Goal: Navigation & Orientation: Find specific page/section

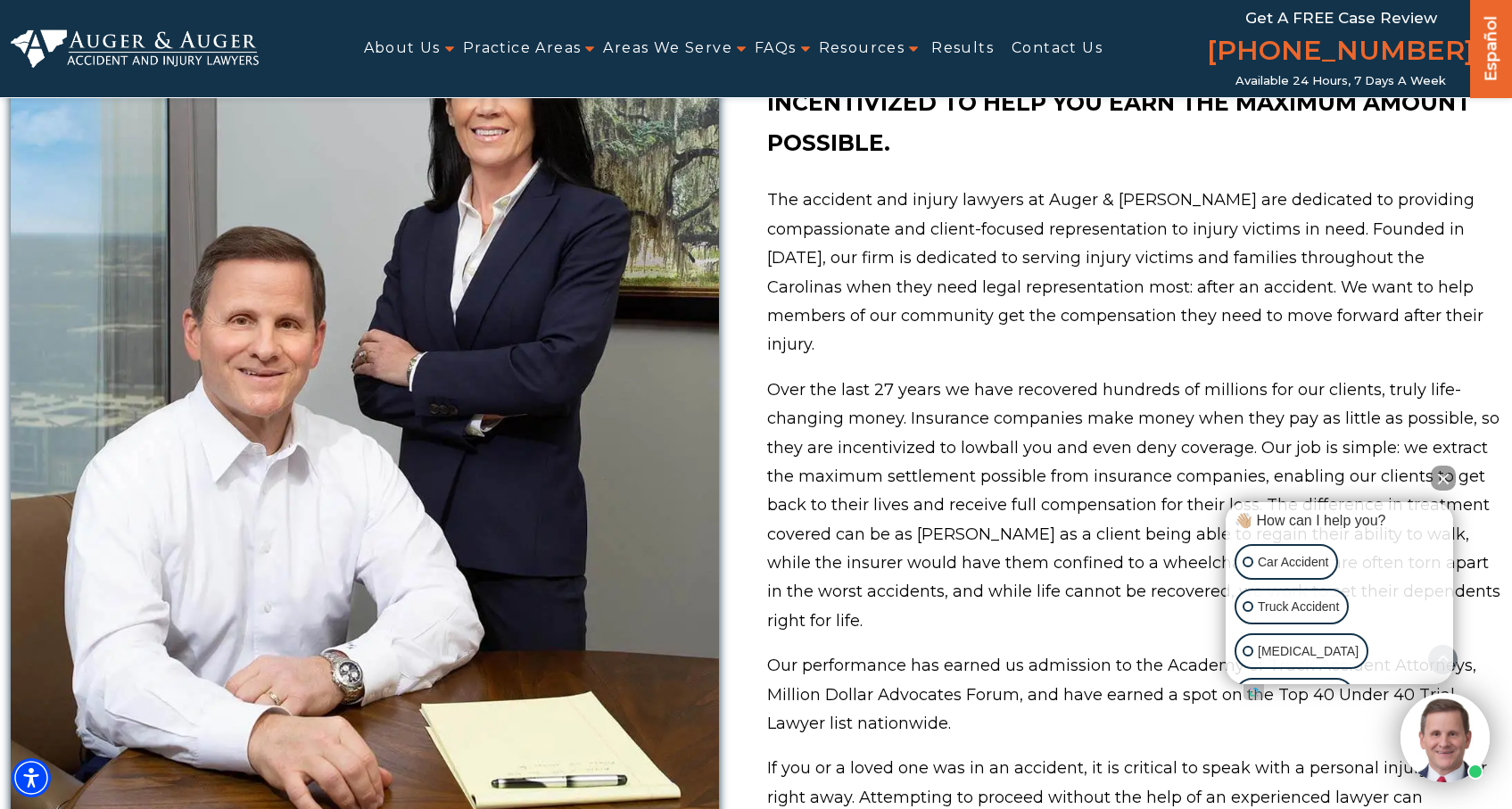
scroll to position [667, 0]
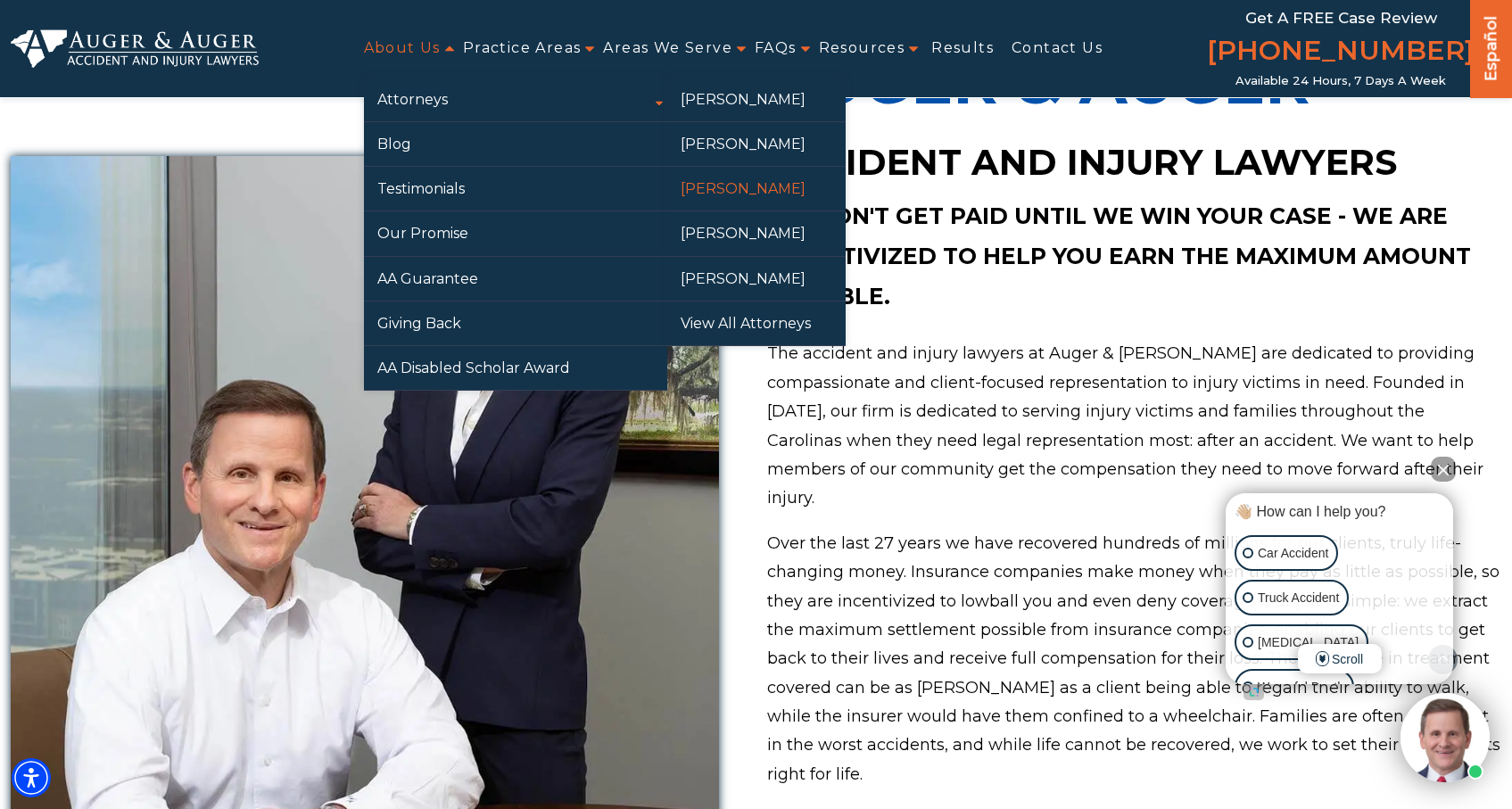
click at [723, 184] on link "[PERSON_NAME]" at bounding box center [756, 189] width 179 height 43
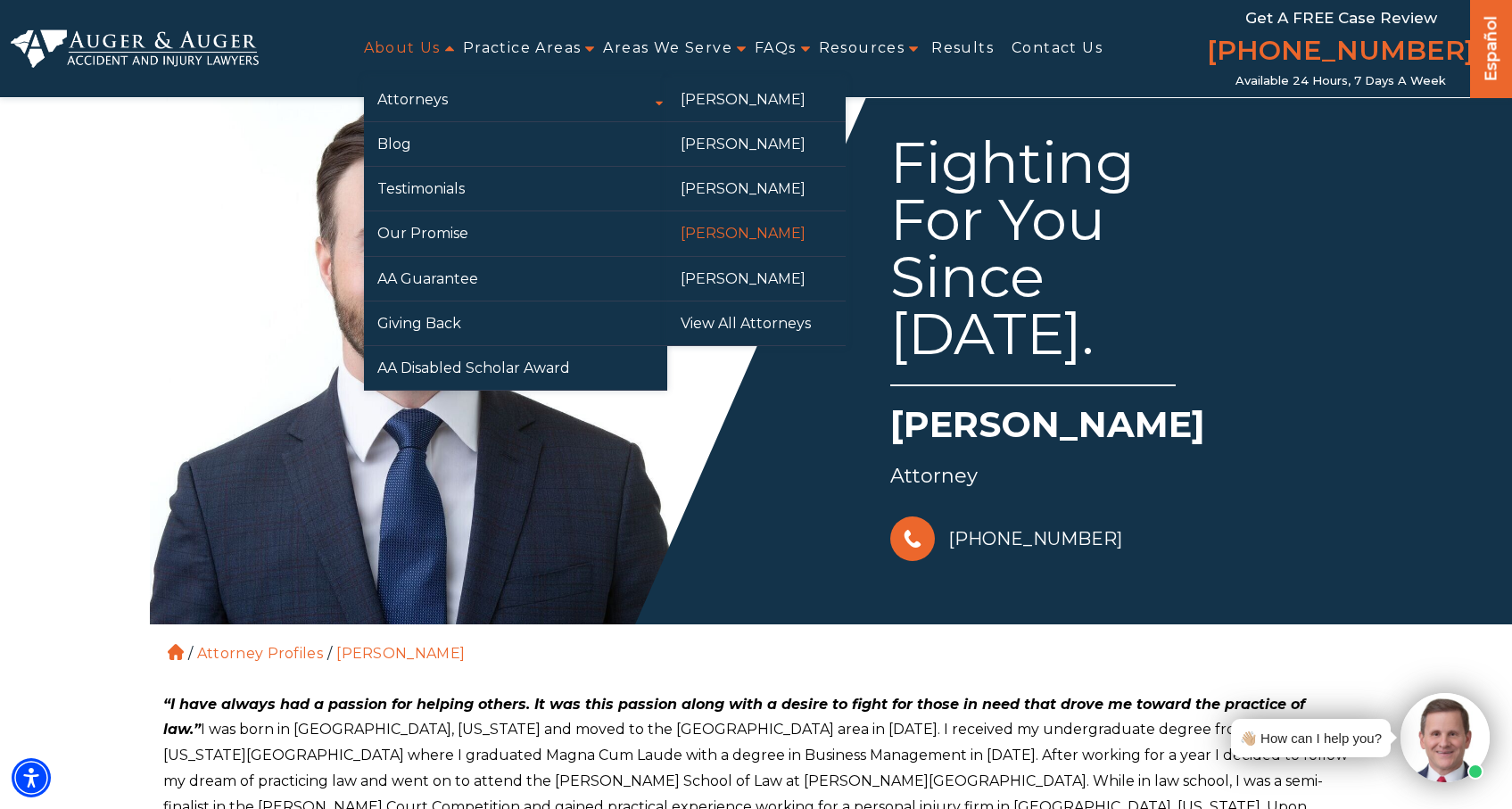
click at [757, 235] on link "[PERSON_NAME]" at bounding box center [756, 233] width 179 height 43
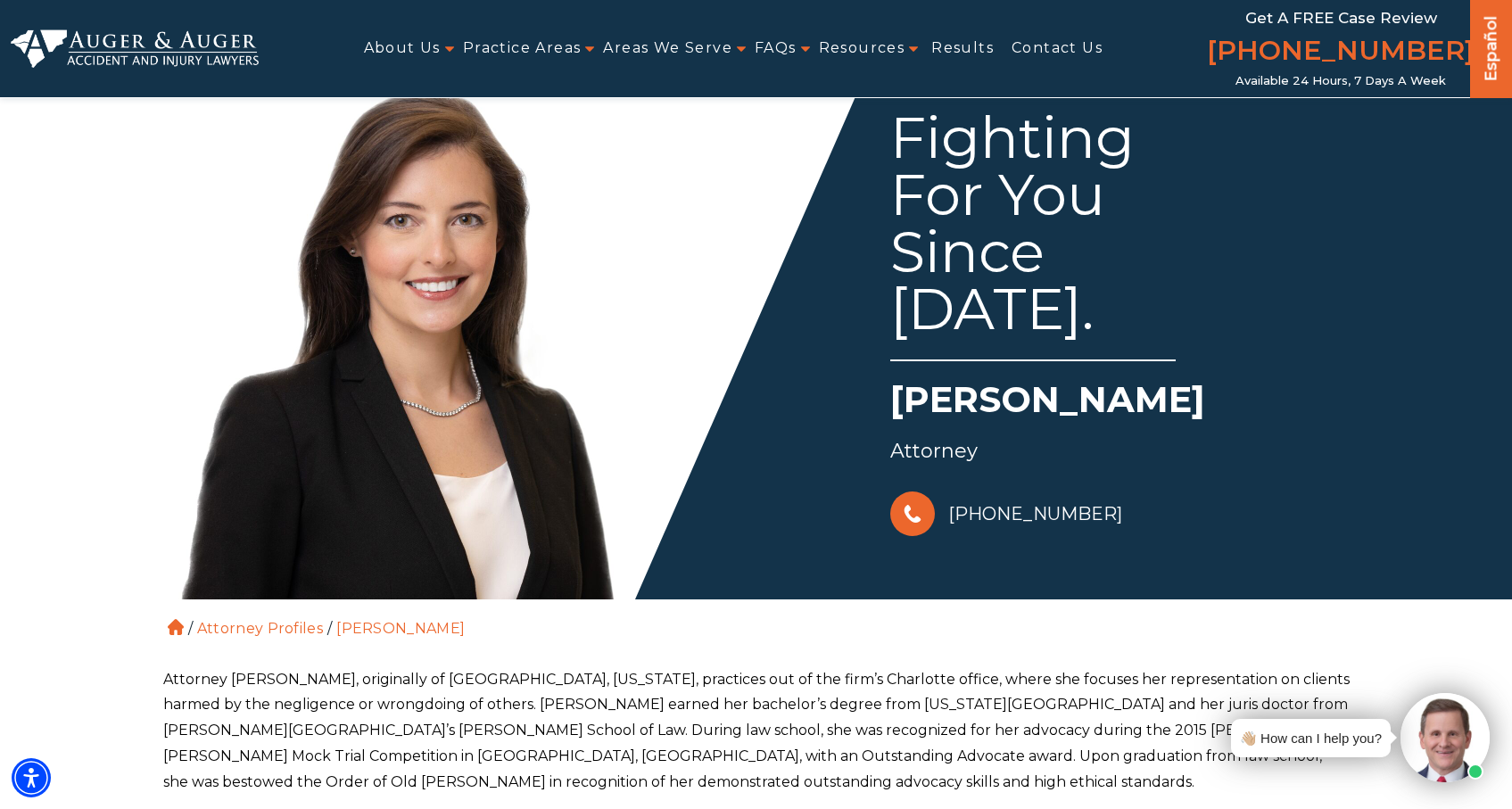
scroll to position [24, 0]
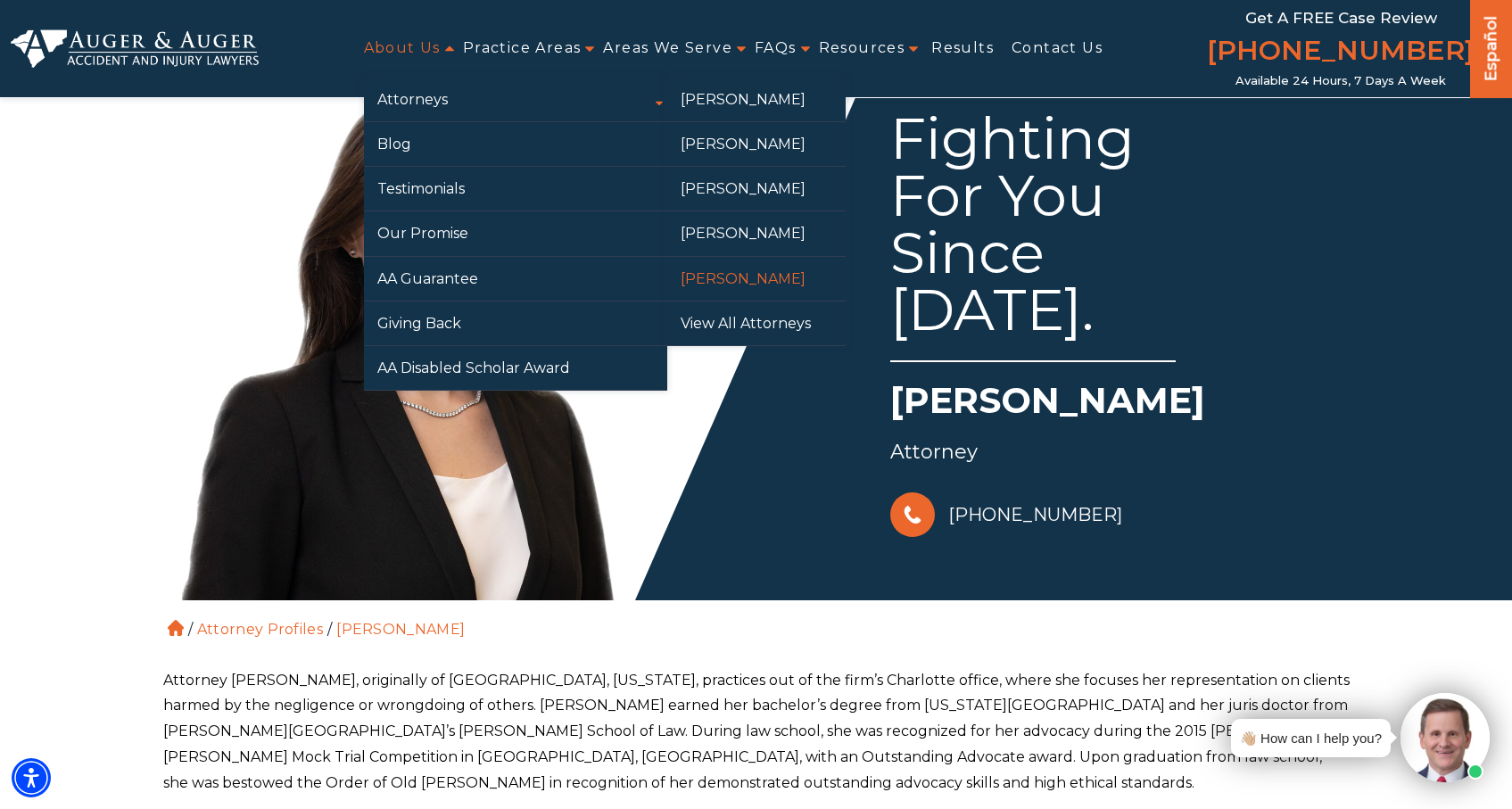
click at [727, 271] on link "[PERSON_NAME]" at bounding box center [756, 279] width 179 height 43
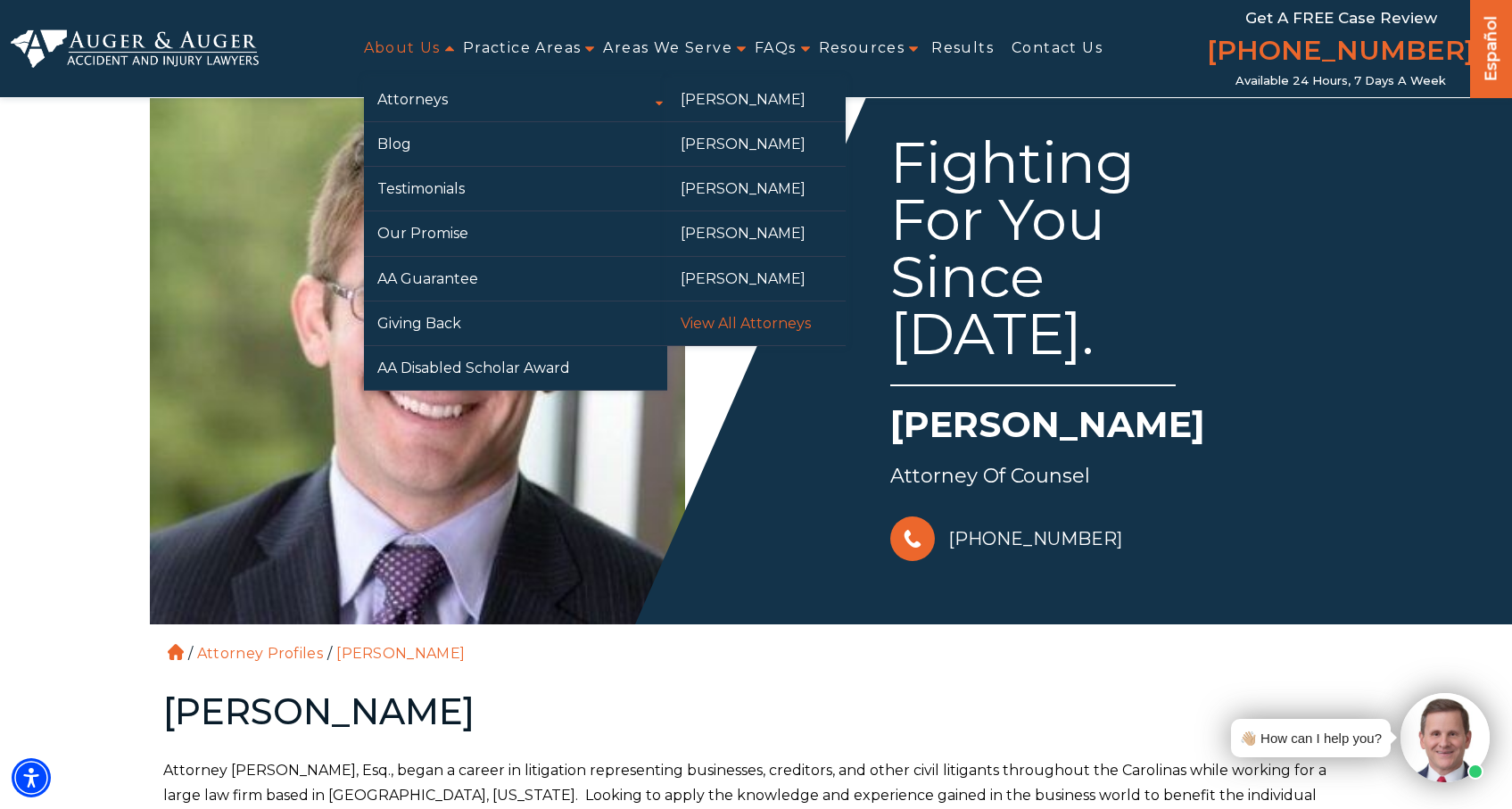
click at [748, 320] on link "View All Attorneys" at bounding box center [756, 323] width 179 height 43
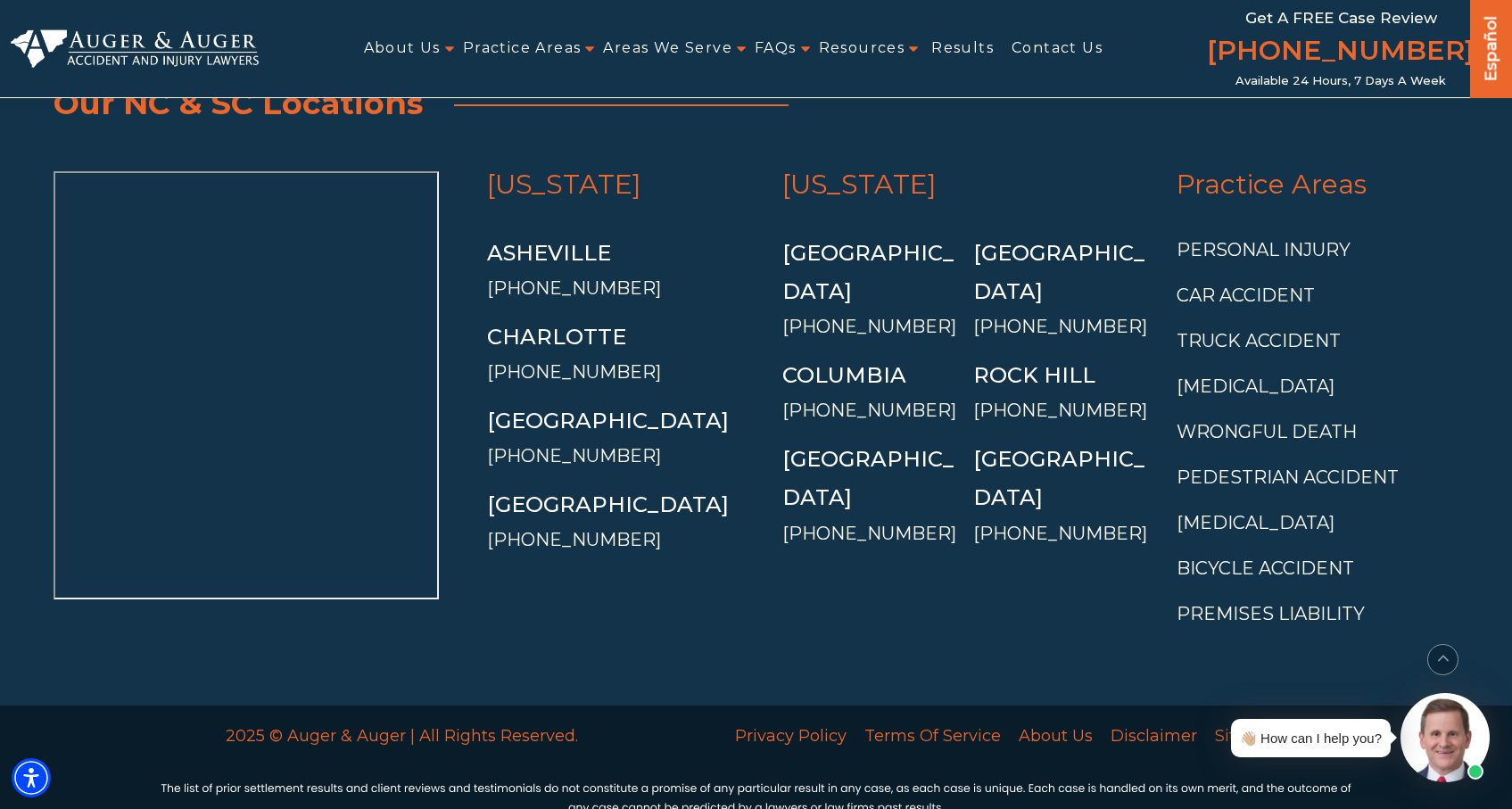
scroll to position [4268, 0]
